Goal: Task Accomplishment & Management: Manage account settings

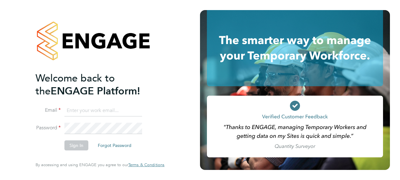
click at [70, 109] on input at bounding box center [103, 110] width 78 height 11
click at [75, 144] on button "Sign In" at bounding box center [76, 145] width 24 height 10
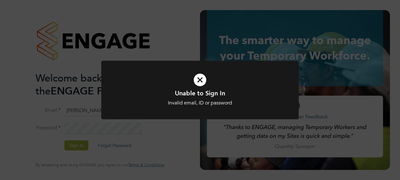
click at [161, 46] on div "Unable to Sign In Invalid email, ID or password Cancel Okay" at bounding box center [200, 90] width 400 height 180
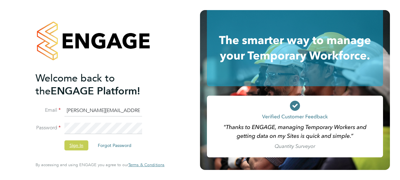
click at [77, 146] on button "Sign In" at bounding box center [76, 145] width 24 height 10
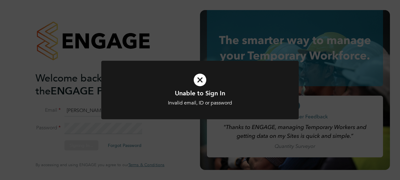
click at [169, 122] on div "Unable to Sign In Invalid email, ID or password Cancel Okay" at bounding box center [199, 94] width 197 height 66
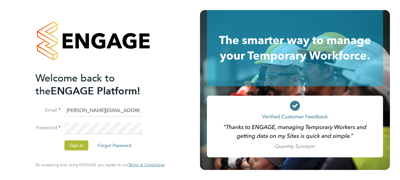
click at [70, 111] on input "[PERSON_NAME][EMAIL_ADDRESS][PERSON_NAME][DOMAIN_NAME]" at bounding box center [103, 110] width 78 height 11
type input "[PERSON_NAME][EMAIL_ADDRESS][PERSON_NAME][DOMAIN_NAME]"
click at [78, 144] on button "Sign In" at bounding box center [76, 145] width 24 height 10
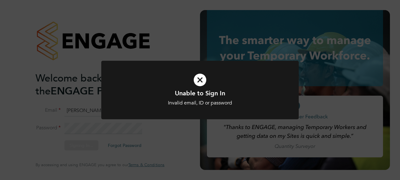
click at [160, 135] on div "Unable to Sign In Invalid email, ID or password Cancel Okay" at bounding box center [200, 90] width 400 height 180
